Goal: Task Accomplishment & Management: Use online tool/utility

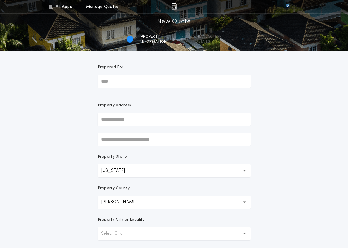
click at [131, 84] on input "Prepared For" at bounding box center [174, 81] width 153 height 13
click at [70, 113] on div "All Apps Title Calculator Seller Net Sheets Menu All Apps Manage Quotes 1 /2 Ne…" at bounding box center [174, 158] width 348 height 316
click at [140, 199] on button "[PERSON_NAME] *********" at bounding box center [174, 202] width 153 height 13
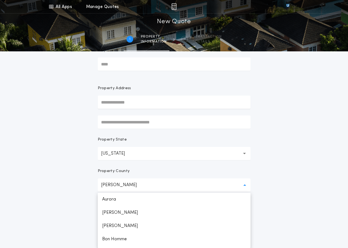
scroll to position [449, 0]
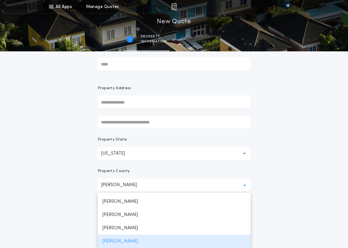
click at [126, 183] on p "[PERSON_NAME]" at bounding box center [123, 185] width 45 height 7
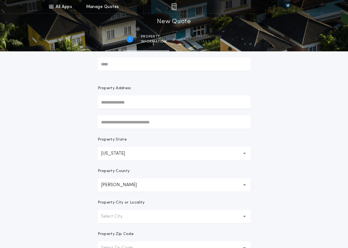
click at [119, 171] on p "Property County" at bounding box center [114, 172] width 32 height 6
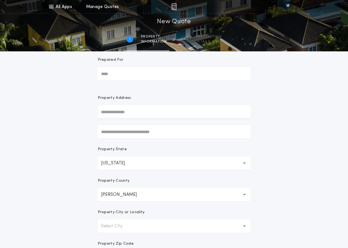
scroll to position [0, 0]
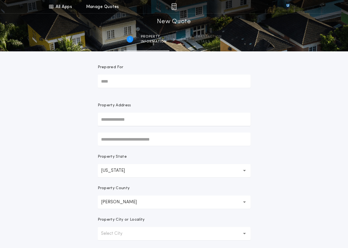
click at [97, 217] on form "Prepared For Property Address Property State [US_STATE] ** Property County [GEO…" at bounding box center [174, 172] width 166 height 243
click at [144, 123] on input "text" at bounding box center [174, 119] width 153 height 13
click at [137, 112] on label "Property Address" at bounding box center [174, 114] width 153 height 23
click at [132, 116] on input "text" at bounding box center [174, 119] width 153 height 13
click at [141, 109] on label "Property Address" at bounding box center [174, 114] width 153 height 23
